Goal: Task Accomplishment & Management: Complete application form

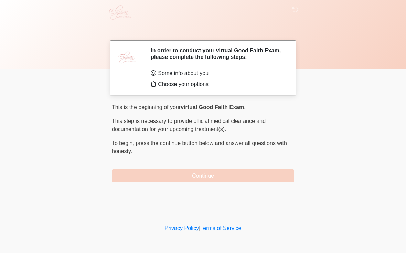
click at [190, 164] on div "This is the beginning of your virtual Good Faith Exam . ﻿﻿﻿﻿﻿﻿﻿ This step is ne…" at bounding box center [203, 142] width 182 height 79
click at [190, 163] on div "This is the beginning of your virtual Good Faith Exam . ﻿﻿﻿﻿﻿﻿﻿ This step is ne…" at bounding box center [203, 142] width 182 height 79
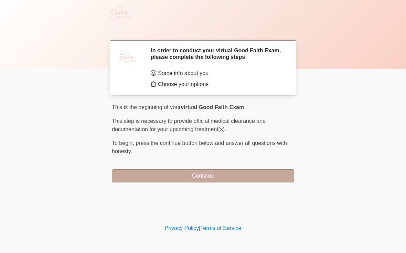
click at [276, 173] on button "Continue" at bounding box center [203, 175] width 182 height 13
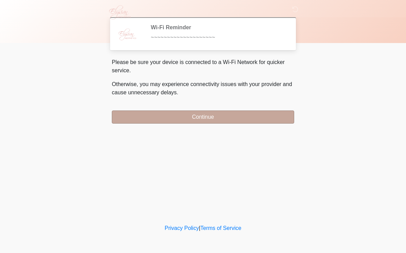
click at [121, 118] on button "Continue" at bounding box center [203, 116] width 182 height 13
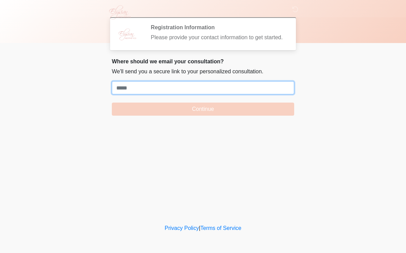
click at [113, 93] on input "Where should we email your treatment plan?" at bounding box center [203, 87] width 182 height 13
paste input "**********"
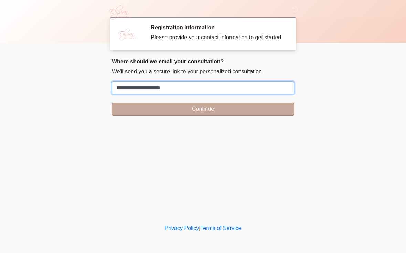
type input "**********"
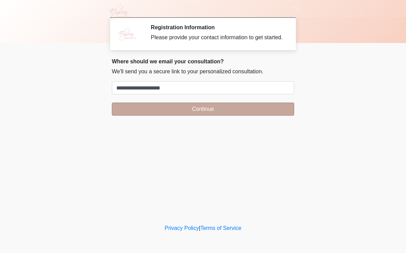
click at [283, 116] on button "Continue" at bounding box center [203, 109] width 182 height 13
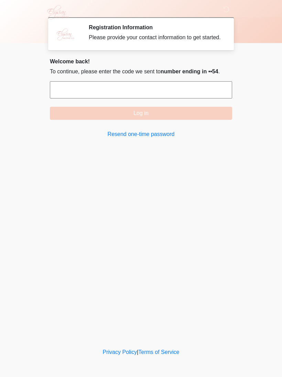
click at [212, 97] on input "text" at bounding box center [141, 89] width 182 height 17
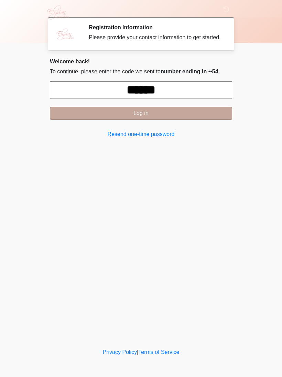
type input "******"
click at [189, 118] on button "Log in" at bounding box center [141, 113] width 182 height 13
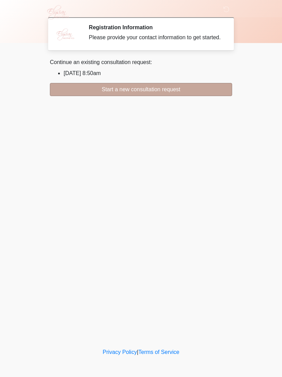
click at [198, 96] on button "Start a new consultation request" at bounding box center [141, 89] width 182 height 13
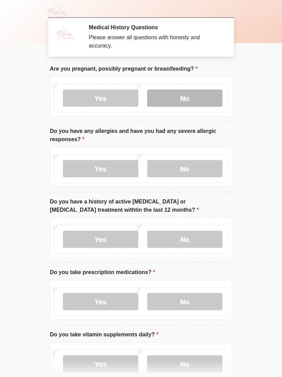
click at [175, 98] on label "No" at bounding box center [184, 97] width 75 height 17
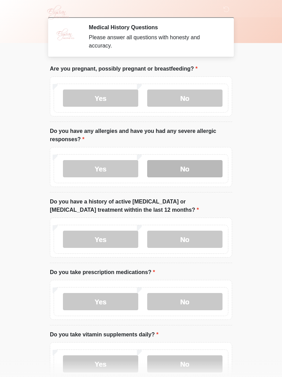
click at [160, 169] on label "No" at bounding box center [184, 168] width 75 height 17
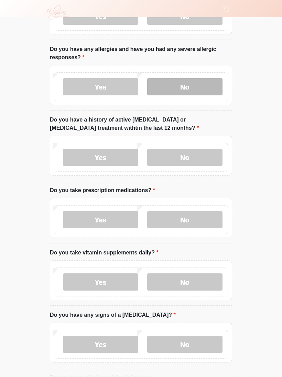
scroll to position [80, 0]
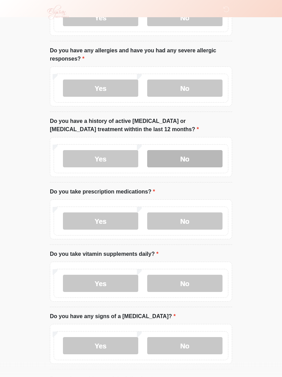
click at [169, 158] on label "No" at bounding box center [184, 158] width 75 height 17
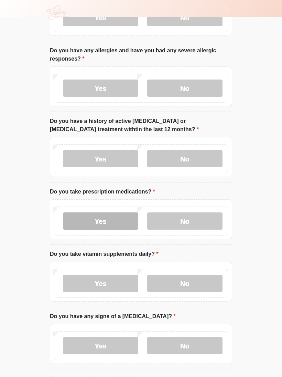
click at [78, 223] on label "Yes" at bounding box center [100, 220] width 75 height 17
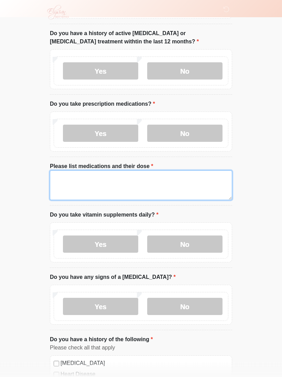
click at [71, 183] on textarea "Please list medications and their dose" at bounding box center [141, 186] width 182 height 30
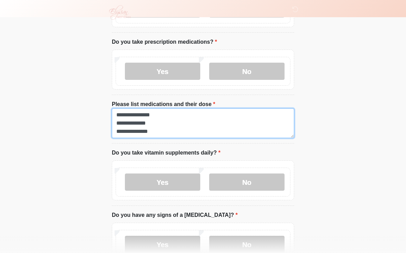
scroll to position [0, 0]
type textarea "**********"
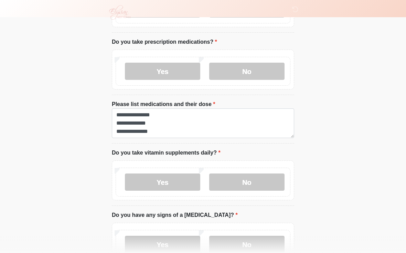
click at [264, 177] on label "No" at bounding box center [246, 181] width 75 height 17
click at [148, 176] on label "Yes" at bounding box center [162, 181] width 75 height 17
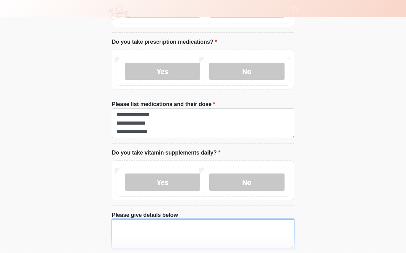
click at [147, 223] on textarea "Please give details below" at bounding box center [203, 234] width 182 height 30
type textarea "*********"
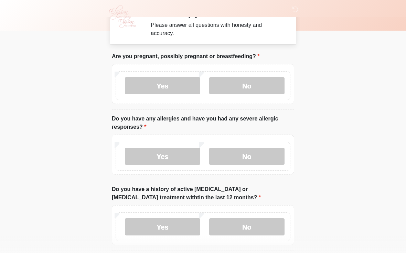
scroll to position [14, 0]
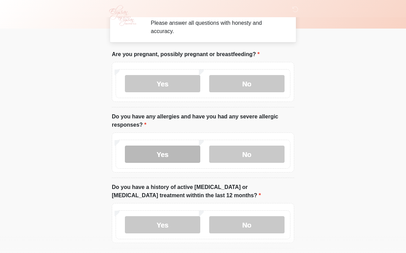
click at [147, 149] on label "Yes" at bounding box center [162, 154] width 75 height 17
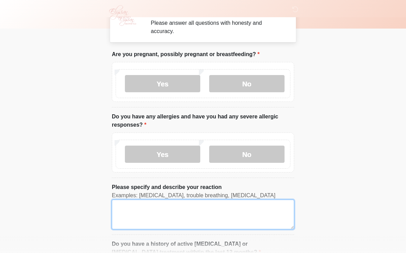
click at [130, 214] on textarea "Please specify and describe your reaction" at bounding box center [203, 215] width 182 height 30
type textarea "**********"
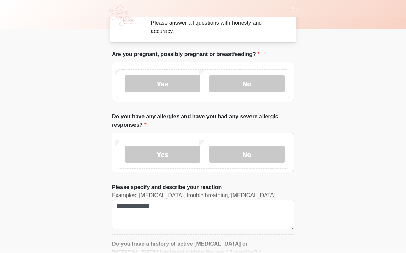
click at [379, 150] on body "‎ ‎ ‎ ‎ Medical History Questions Please answer all questions with honesty and …" at bounding box center [203, 112] width 406 height 253
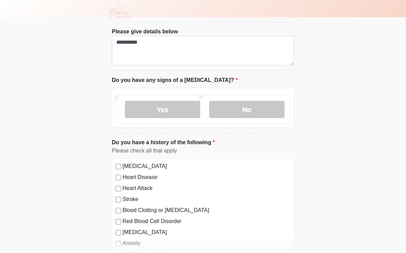
scroll to position [474, 0]
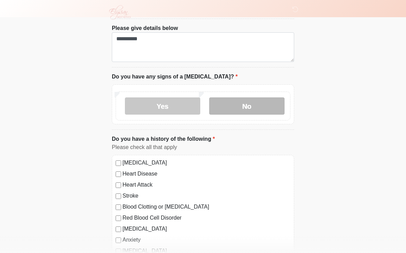
click at [278, 105] on label "No" at bounding box center [246, 105] width 75 height 17
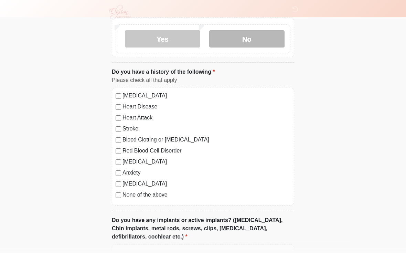
scroll to position [541, 0]
click at [121, 191] on div "None of the above" at bounding box center [203, 195] width 175 height 8
click at [120, 169] on div "Anxiety" at bounding box center [203, 173] width 175 height 8
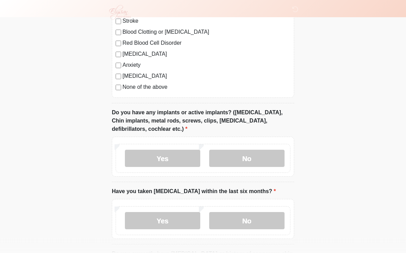
scroll to position [651, 0]
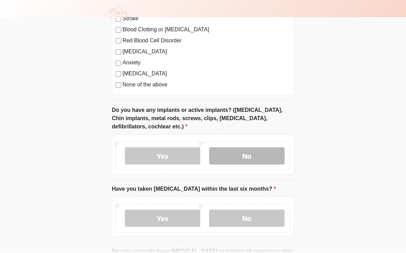
click at [265, 156] on label "No" at bounding box center [246, 155] width 75 height 17
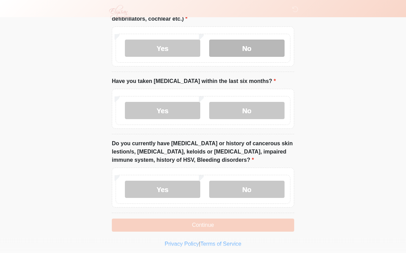
scroll to position [758, 0]
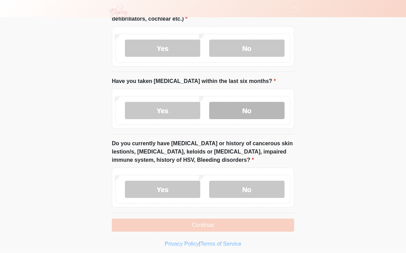
click at [267, 107] on label "No" at bounding box center [246, 110] width 75 height 17
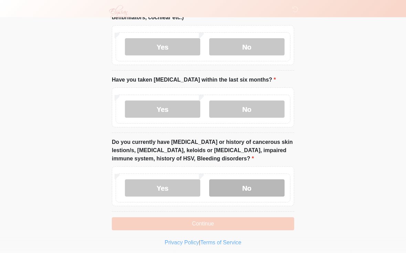
click at [258, 187] on label "No" at bounding box center [246, 187] width 75 height 17
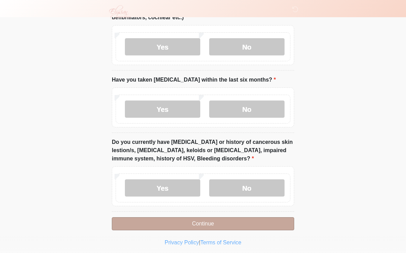
click at [133, 226] on button "Continue" at bounding box center [203, 223] width 182 height 13
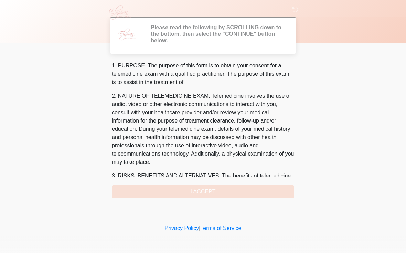
scroll to position [0, 0]
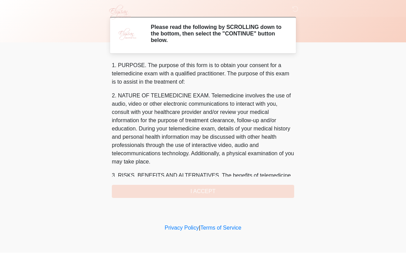
click at [290, 189] on div "1. PURPOSE. The purpose of this form is to obtain your consent for a telemedici…" at bounding box center [203, 130] width 182 height 137
click at [263, 195] on div "1. PURPOSE. The purpose of this form is to obtain your consent for a telemedici…" at bounding box center [203, 130] width 182 height 137
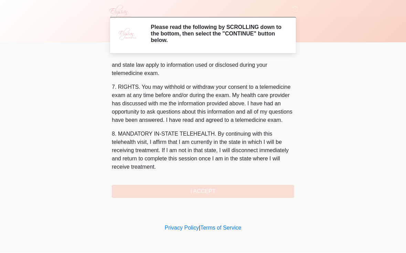
scroll to position [284, 0]
click at [250, 191] on button "I ACCEPT" at bounding box center [203, 191] width 182 height 13
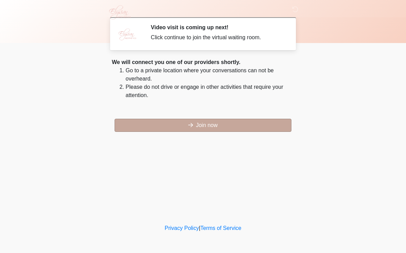
click at [263, 125] on button "Join now" at bounding box center [203, 125] width 177 height 13
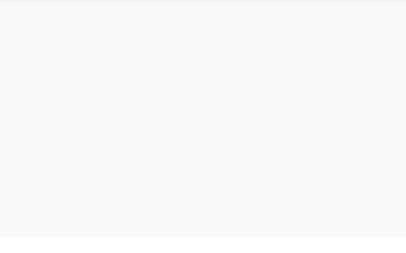
scroll to position [2, 0]
